Goal: Information Seeking & Learning: Learn about a topic

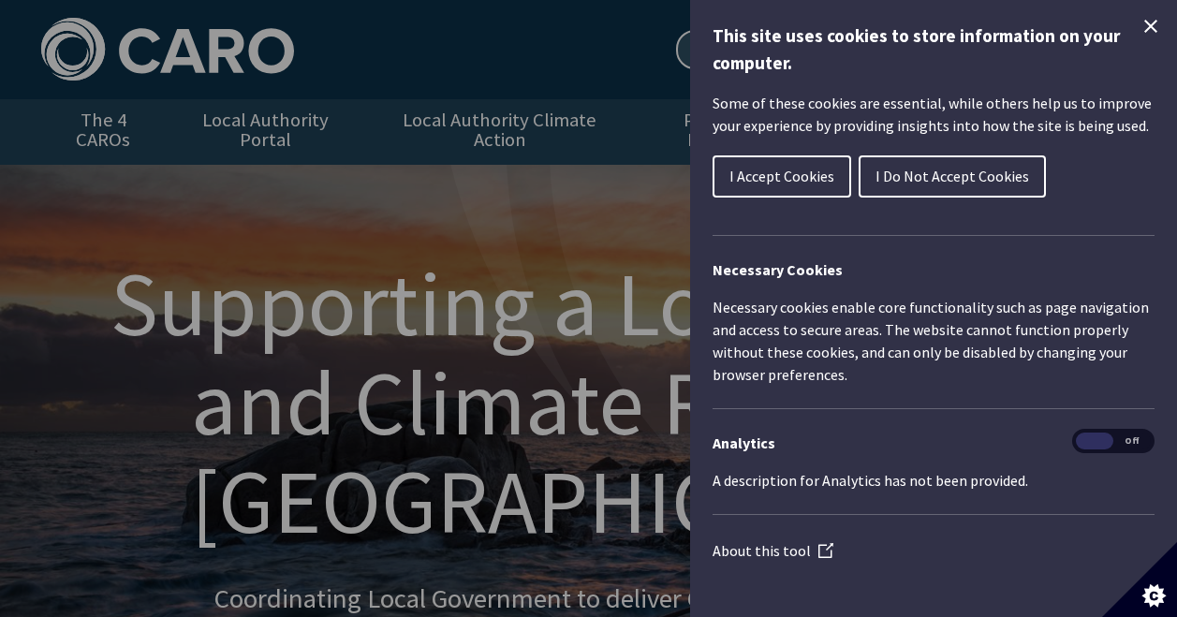
scroll to position [375, 0]
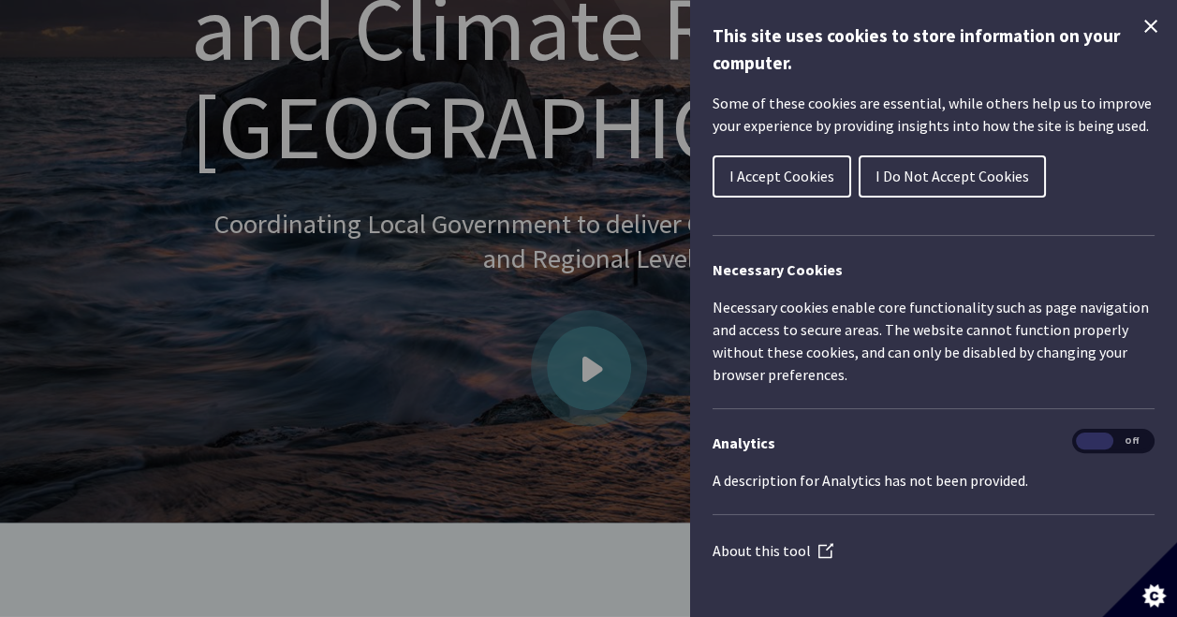
click at [1145, 23] on icon "Close Cookie Control" at bounding box center [1151, 26] width 13 height 13
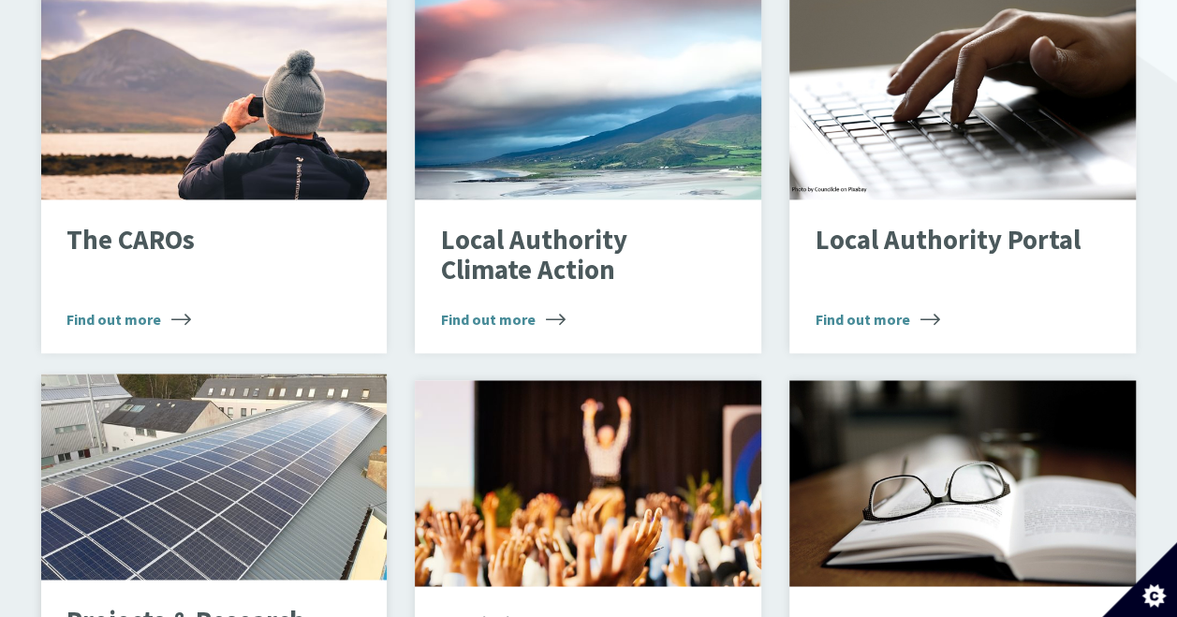
scroll to position [1311, 0]
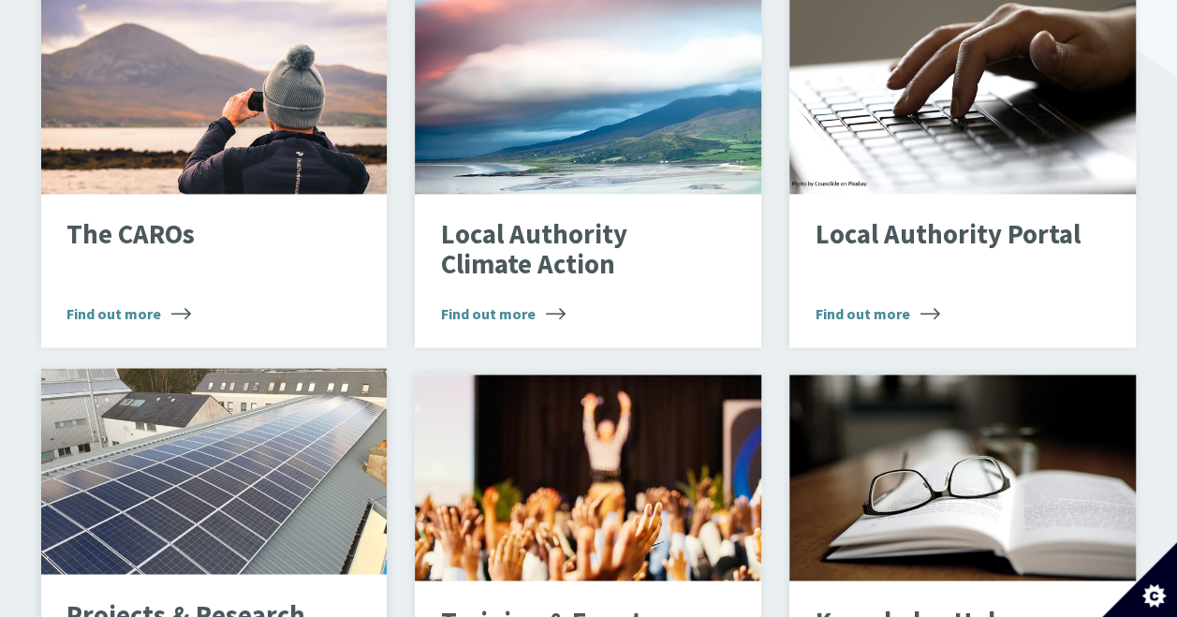
click at [281, 388] on div "PV Array" at bounding box center [214, 471] width 347 height 206
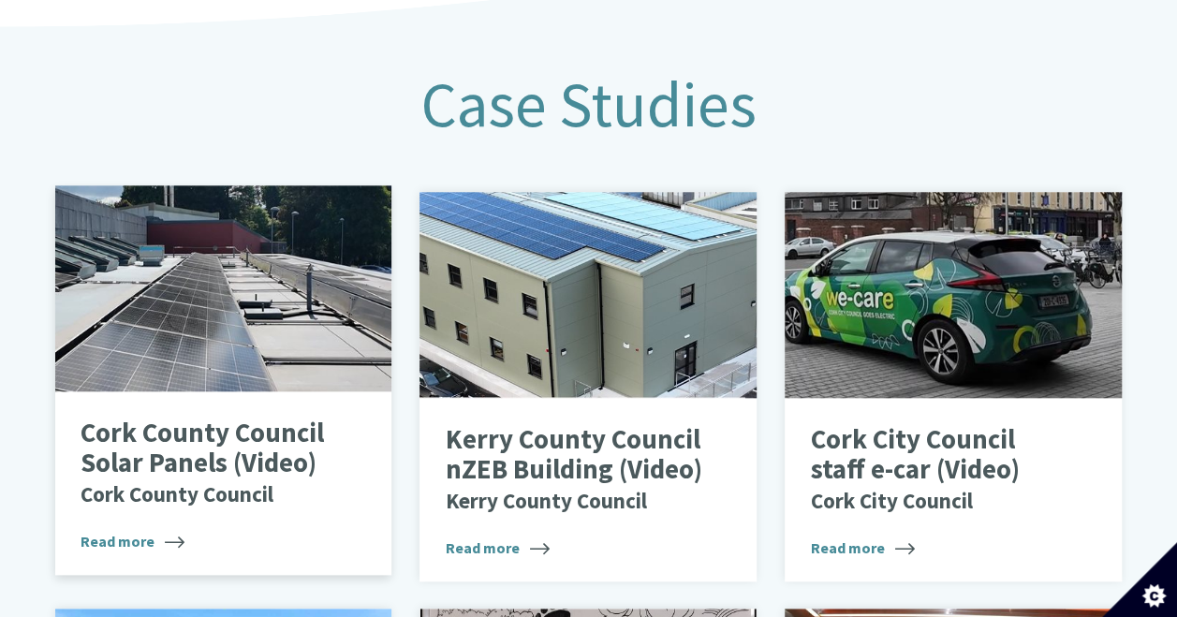
scroll to position [749, 0]
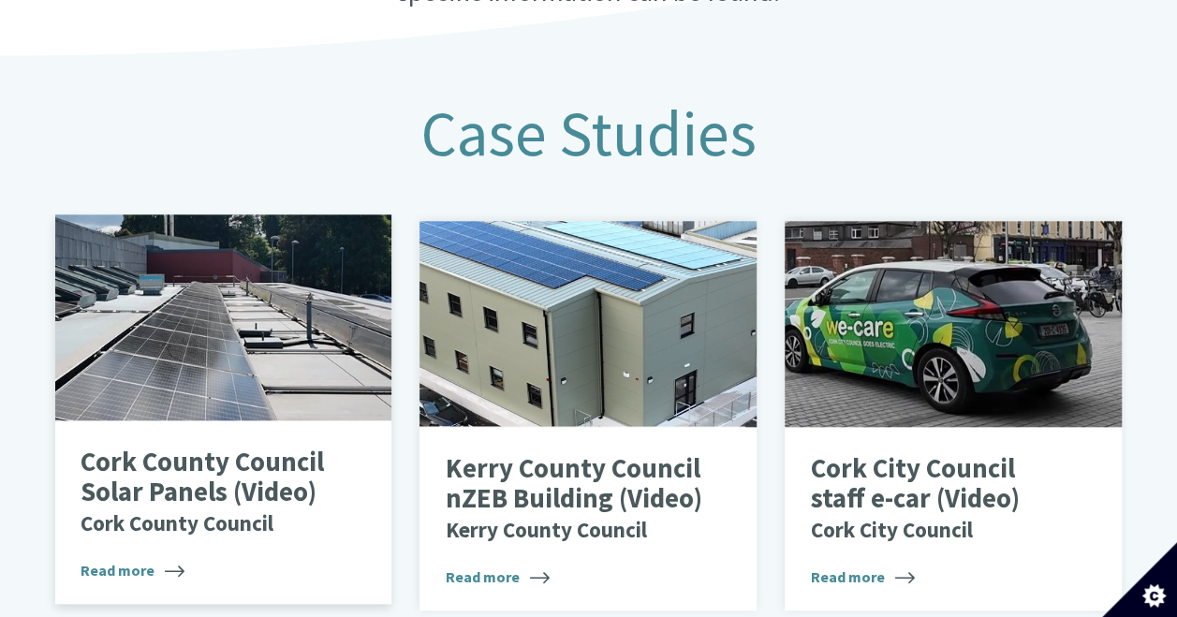
click at [268, 448] on p "Cork County Council Solar Panels (Video) Cork County Council" at bounding box center [210, 492] width 258 height 89
